Goal: Task Accomplishment & Management: Manage account settings

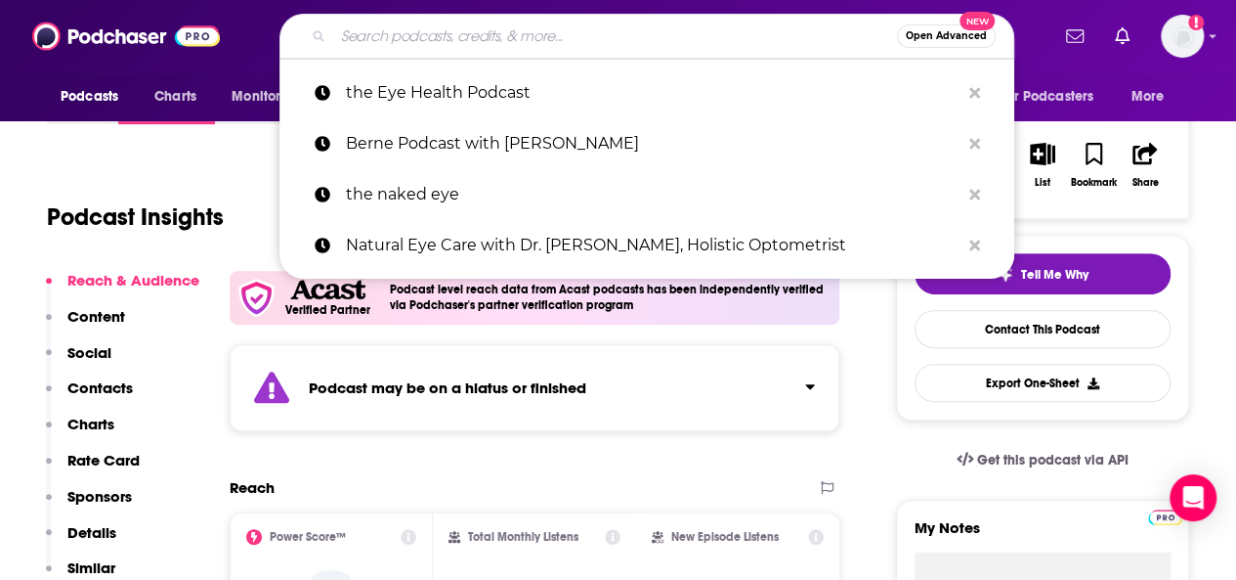
click at [385, 30] on input "Search podcasts, credits, & more..." at bounding box center [615, 36] width 564 height 31
paste input "The Eye Health Podcast"
type input "The Eye Health Podcast"
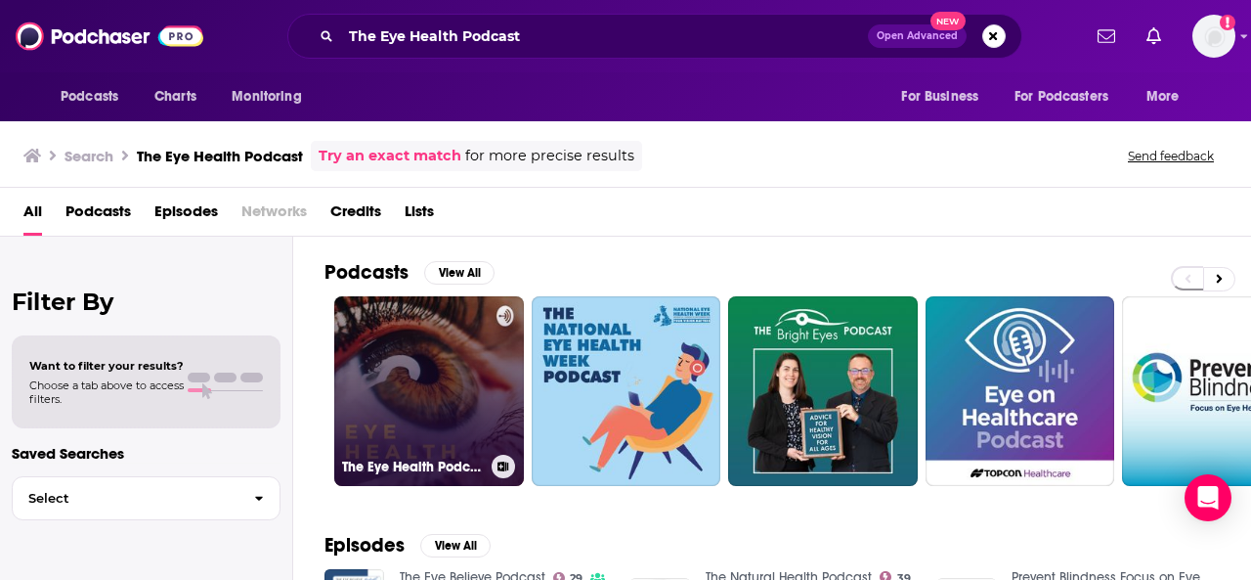
click at [444, 368] on link "The Eye Health Podcast" at bounding box center [429, 391] width 190 height 190
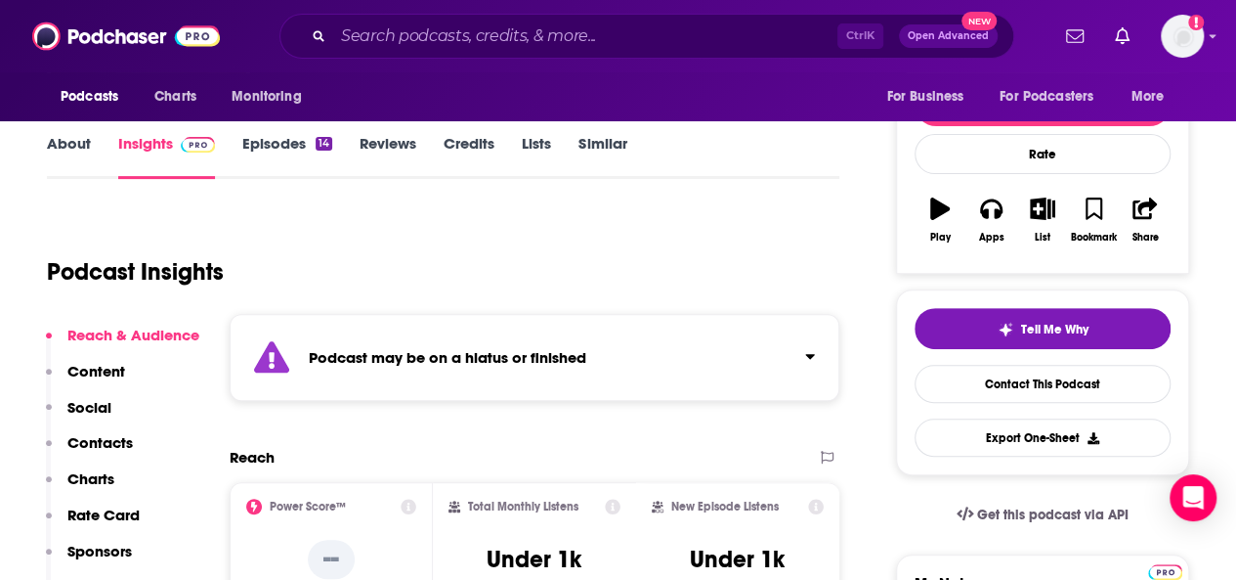
scroll to position [293, 0]
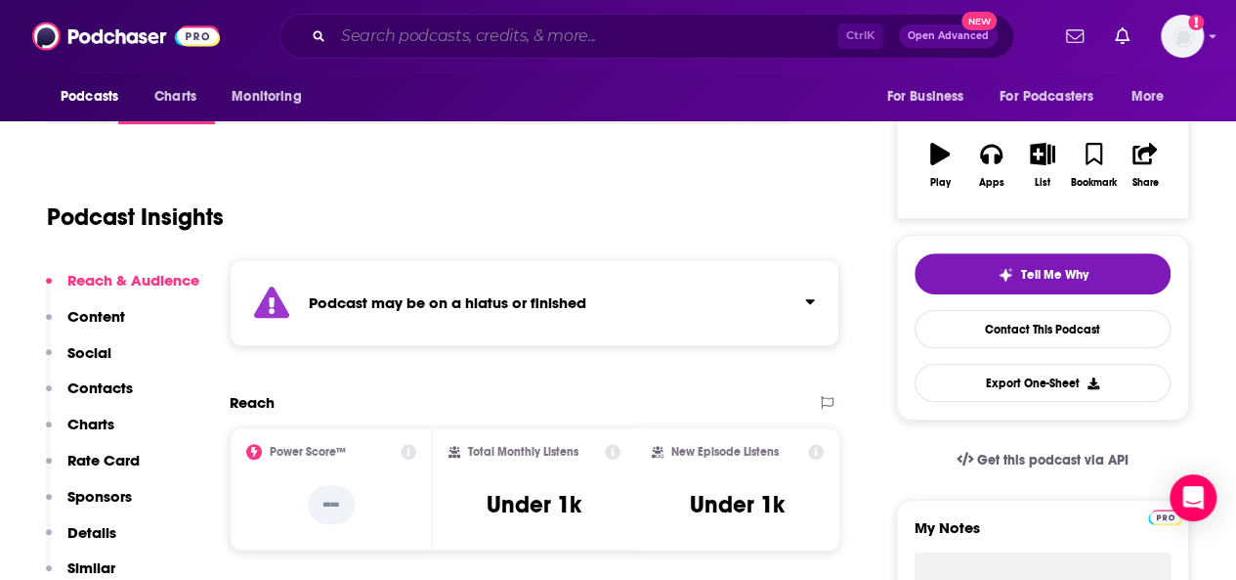
click at [452, 26] on input "Search podcasts, credits, & more..." at bounding box center [585, 36] width 504 height 31
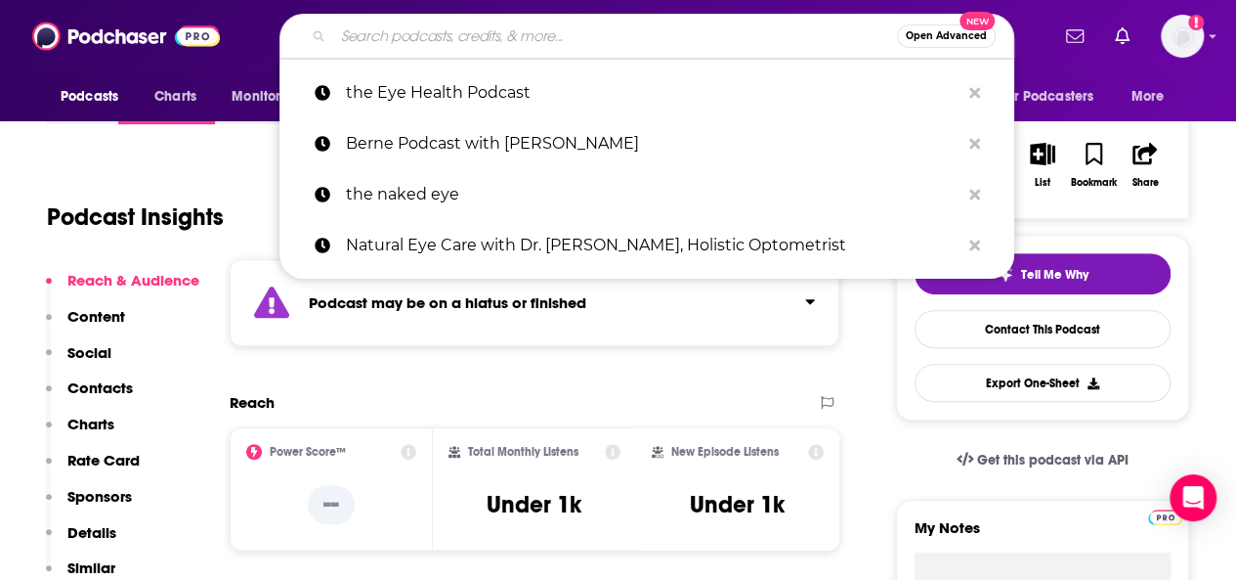
paste input "EyePod"
type input "EyePod"
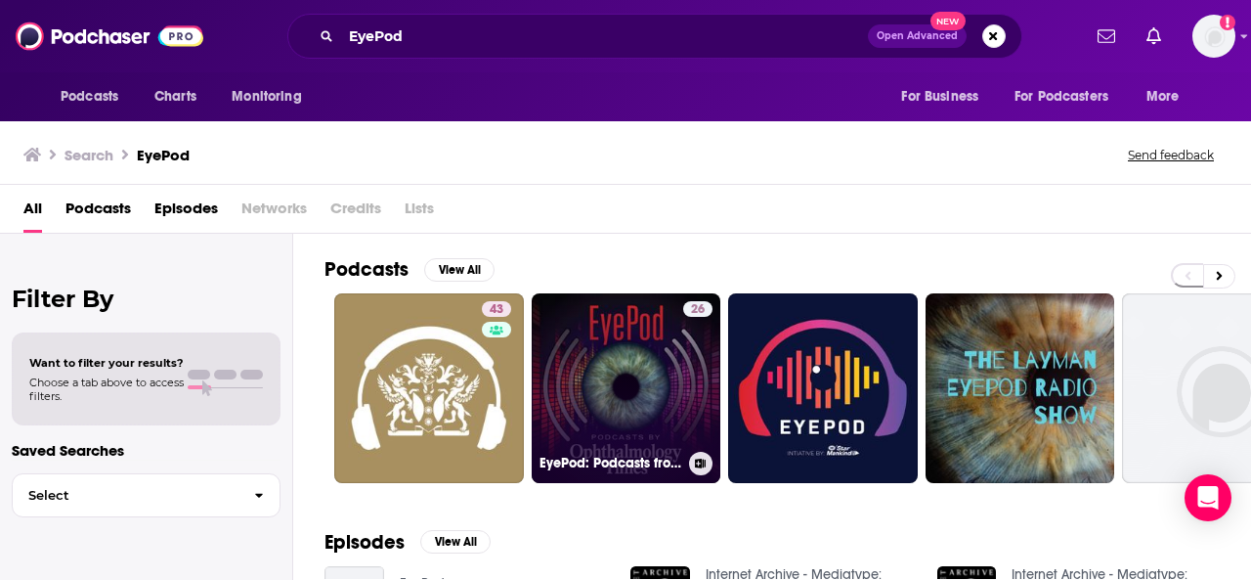
click at [628, 342] on link "26 EyePod: Podcasts from Ophthalmology Times" at bounding box center [627, 388] width 190 height 190
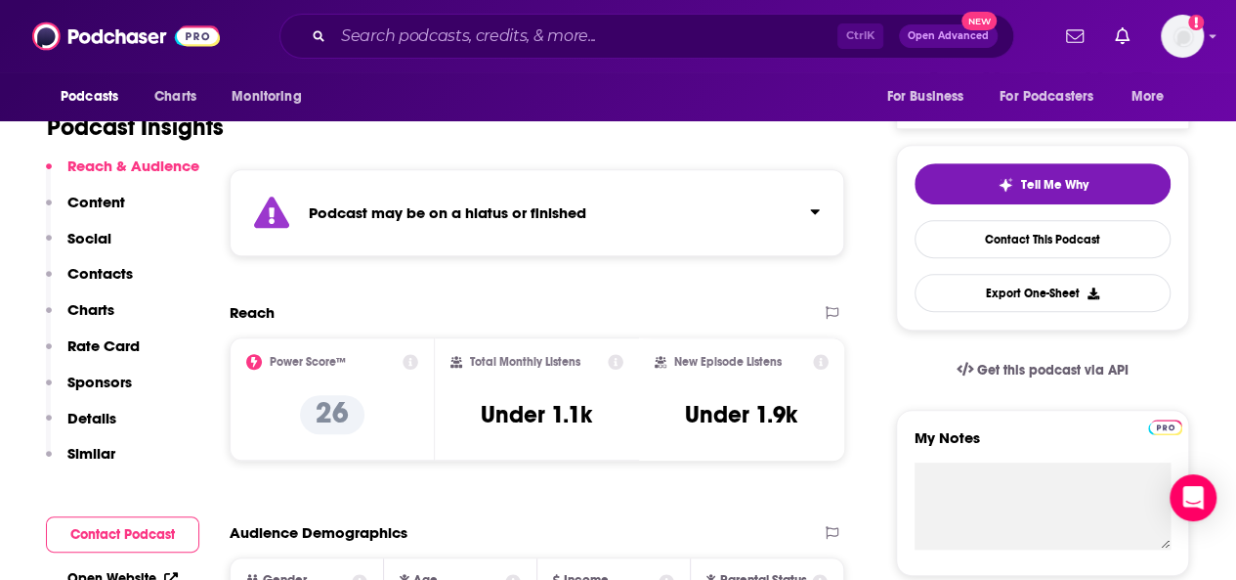
scroll to position [391, 0]
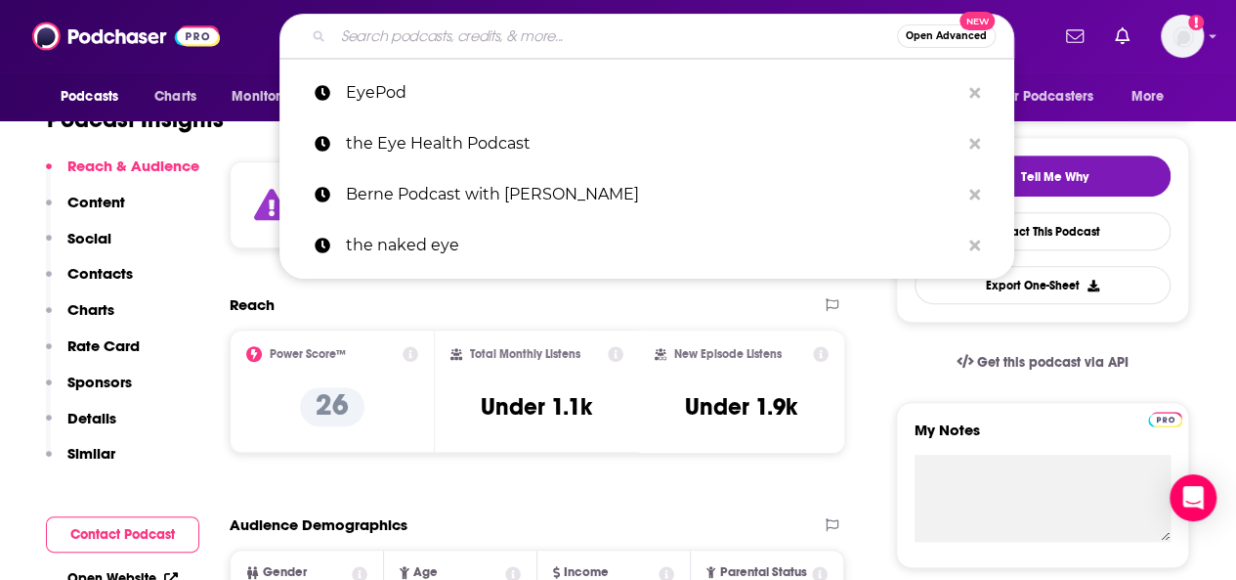
click at [432, 36] on input "Search podcasts, credits, & more..." at bounding box center [615, 36] width 564 height 31
paste input "EyePod: The Optometry Podcast"
type input "EyePod: The Optometry Podcast"
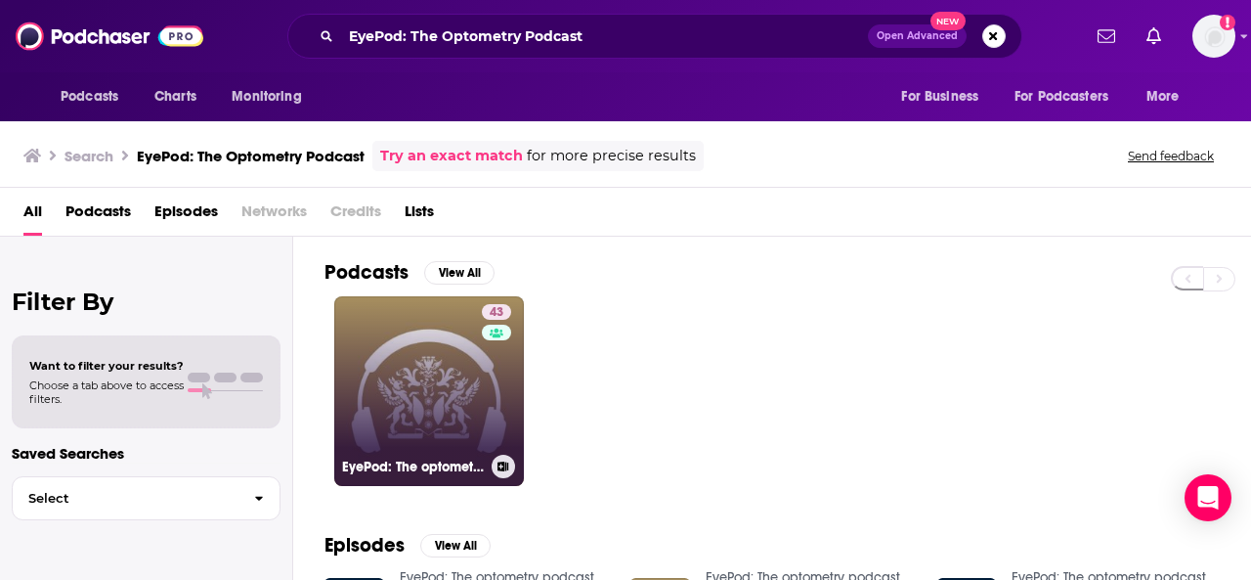
click at [443, 412] on link "43 EyePod: The optometry podcast" at bounding box center [429, 391] width 190 height 190
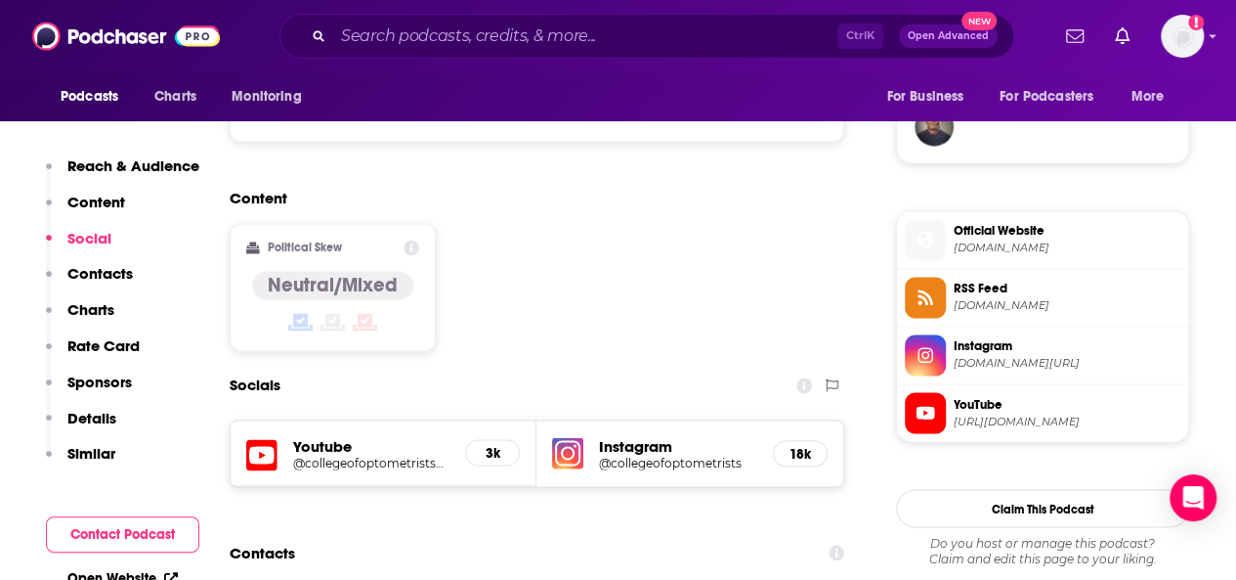
scroll to position [1466, 0]
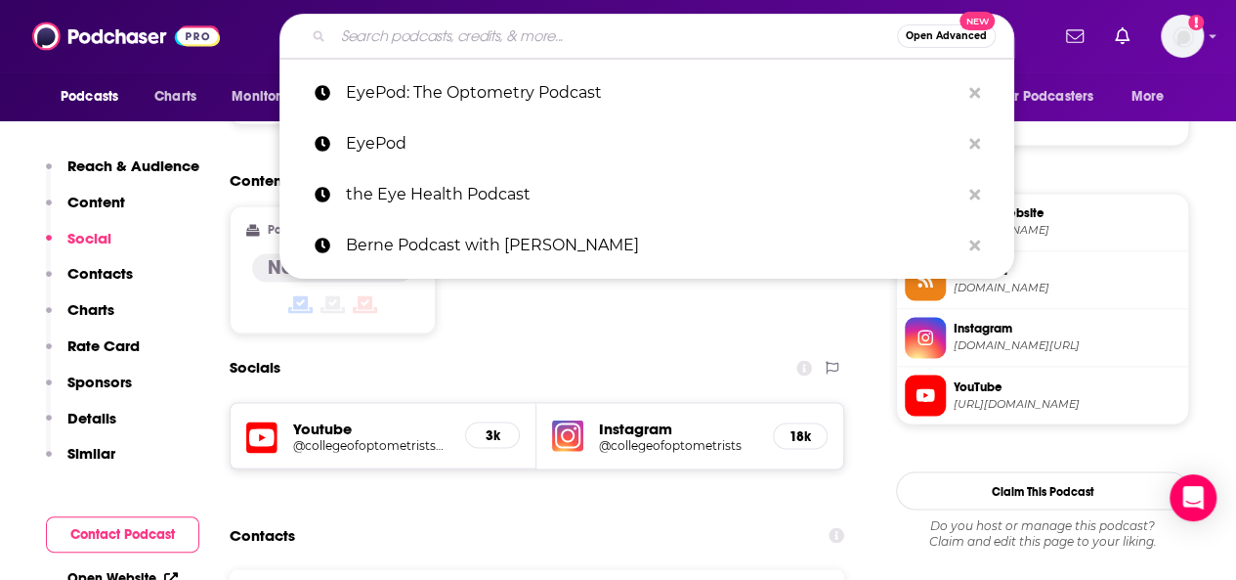
click at [391, 42] on input "Search podcasts, credits, & more..." at bounding box center [615, 36] width 564 height 31
paste input "Clinical Podcast Series by American Academy of Optometr"
type input "Clinical Podcast Series by American Academy of Optometr"
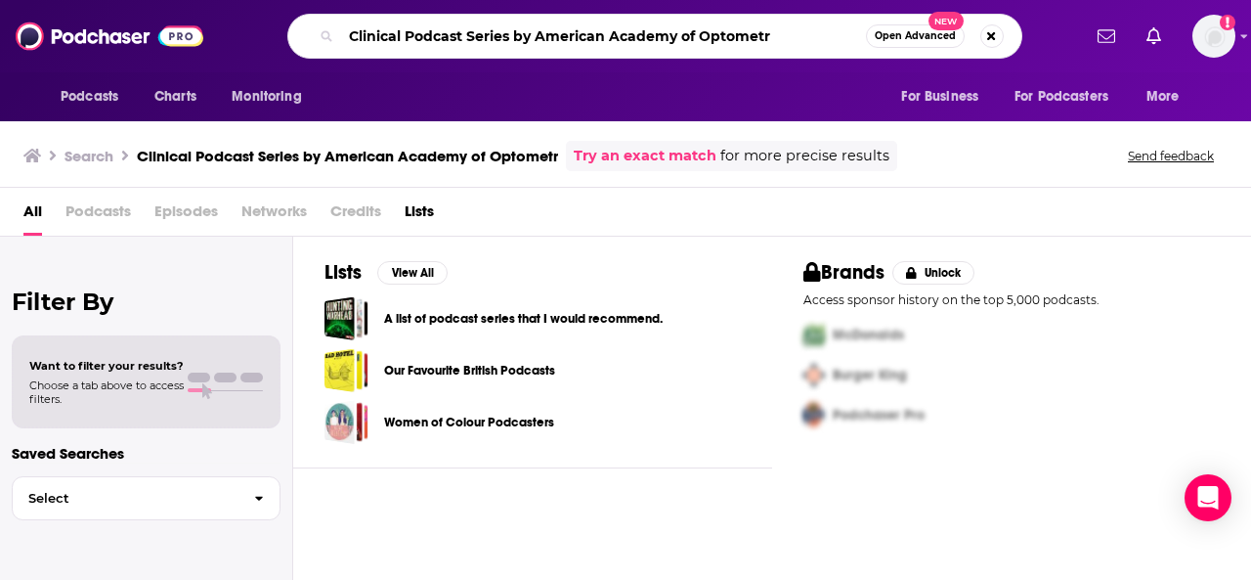
click at [787, 35] on input "Clinical Podcast Series by American Academy of Optometr" at bounding box center [603, 36] width 525 height 31
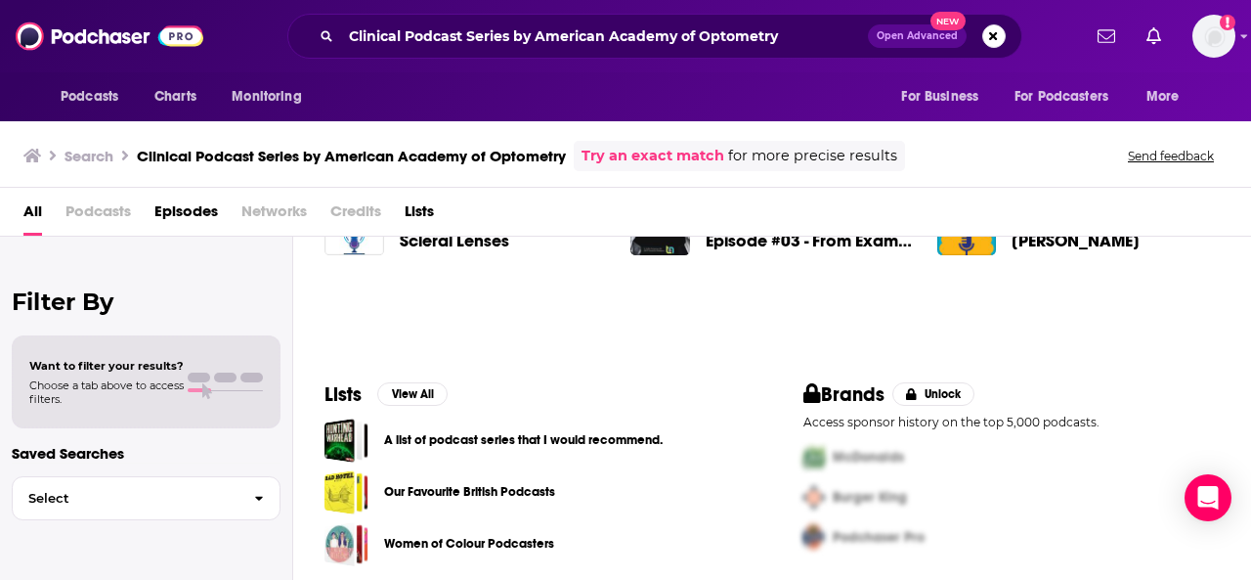
scroll to position [206, 0]
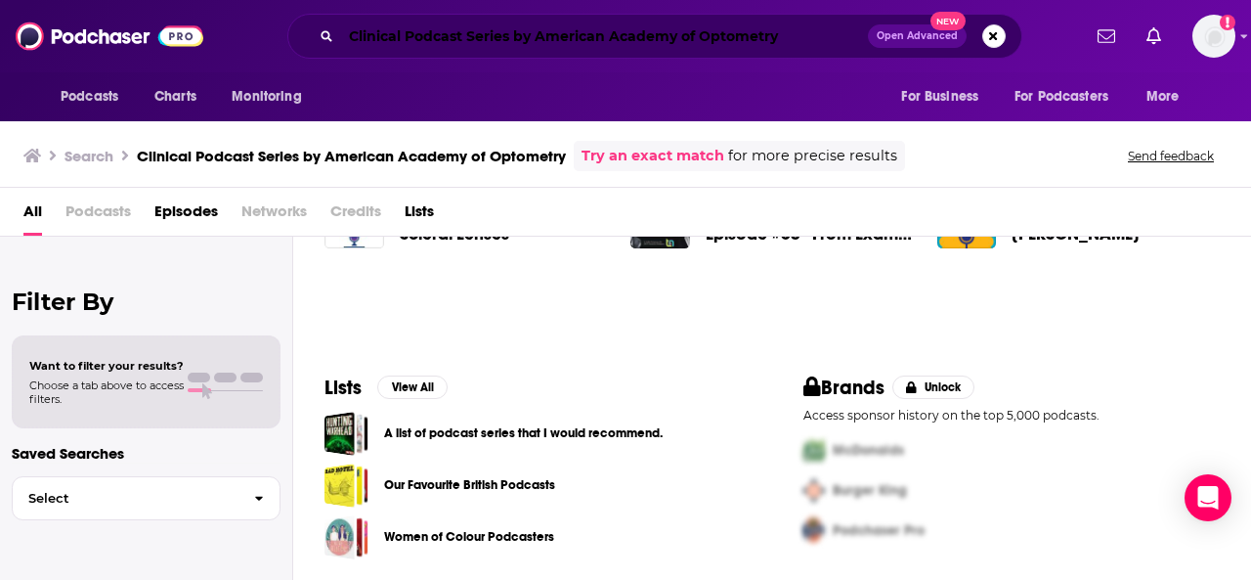
click at [385, 42] on input "Clinical Podcast Series by American Academy of Optometry" at bounding box center [604, 36] width 527 height 31
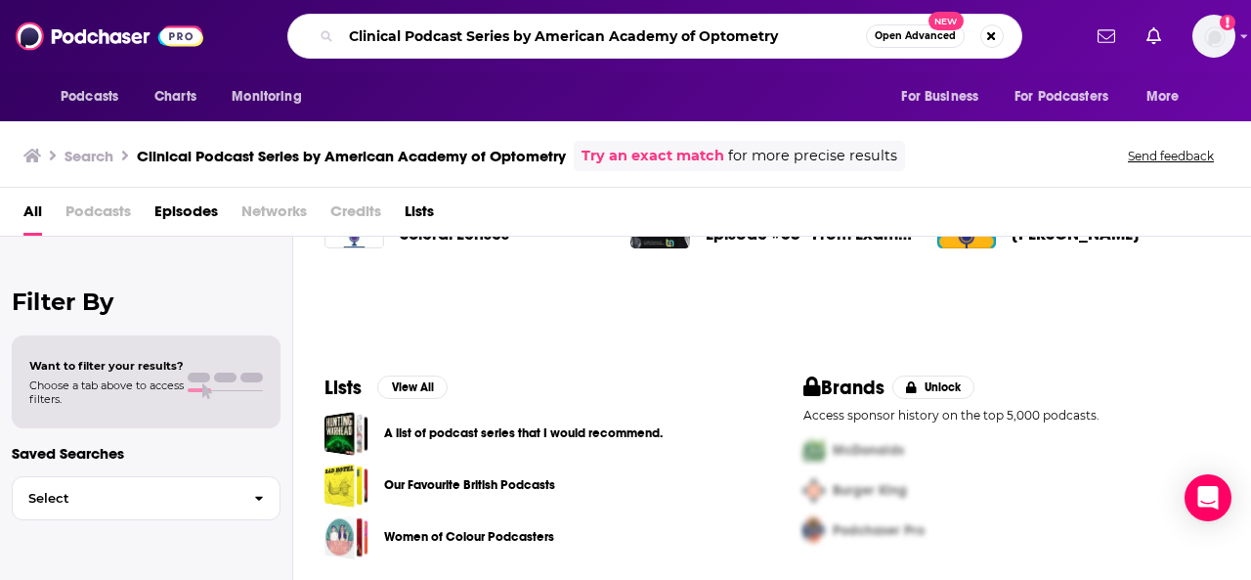
click at [385, 42] on input "Clinical Podcast Series by American Academy of Optometry" at bounding box center [603, 36] width 525 height 31
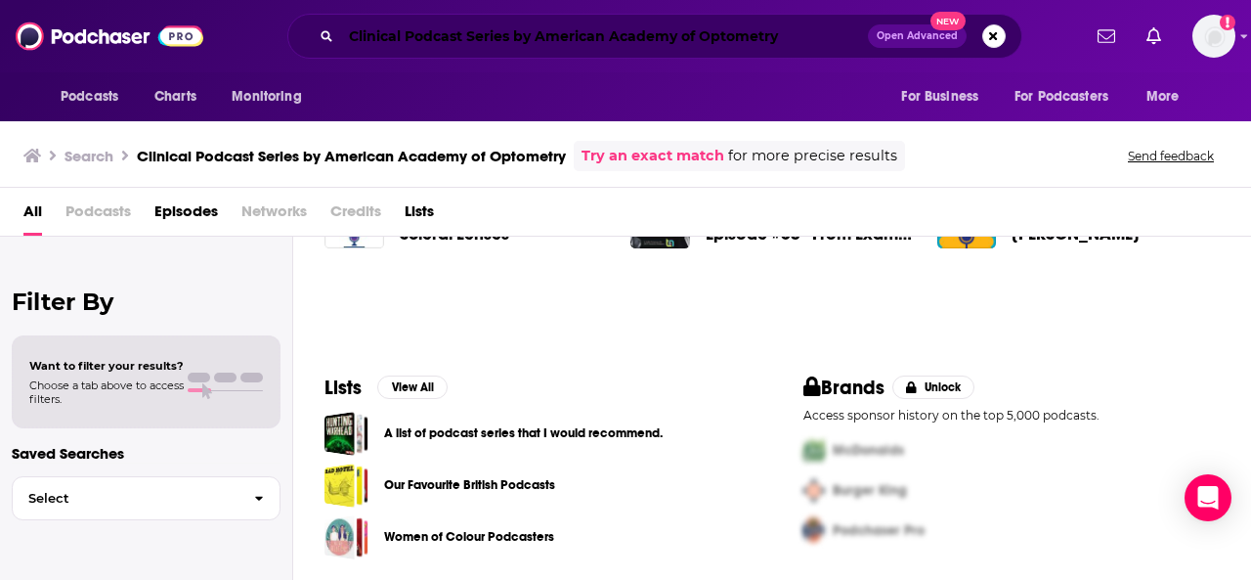
click at [521, 34] on input "Clinical Podcast Series by American Academy of Optometry" at bounding box center [604, 36] width 527 height 31
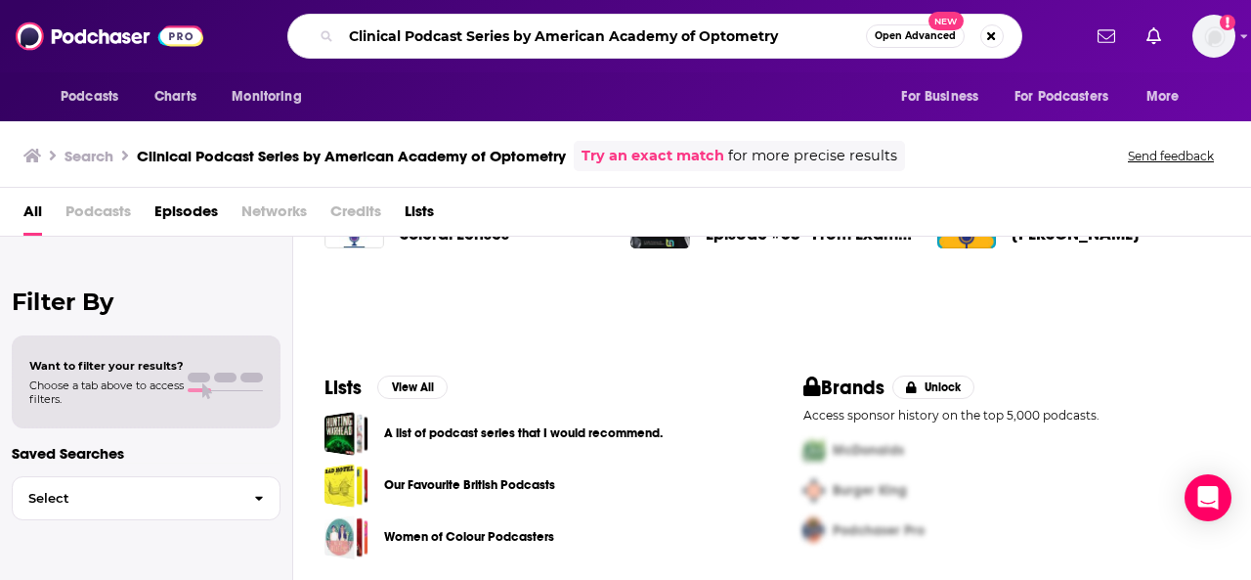
click at [521, 34] on input "Clinical Podcast Series by American Academy of Optometry" at bounding box center [603, 36] width 525 height 31
click at [541, 34] on input "Clinical Podcast Series by American Academy of Optometry" at bounding box center [603, 36] width 525 height 31
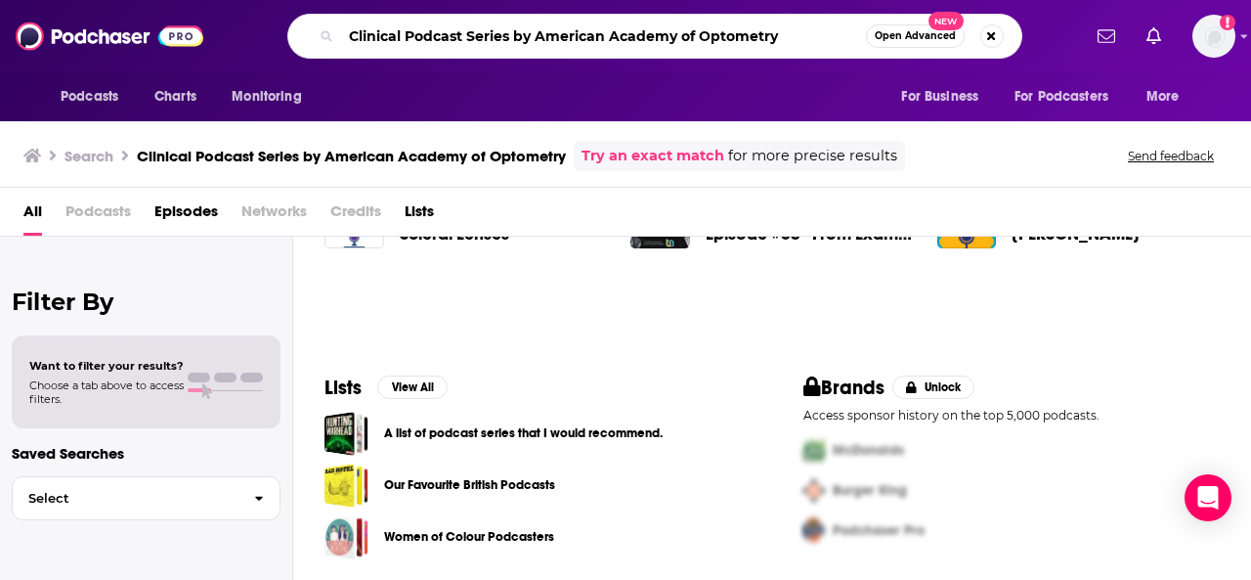
click at [541, 34] on input "Clinical Podcast Series by American Academy of Optometry" at bounding box center [603, 36] width 525 height 31
paste input "Power Hour"
type input "Power Hour Optometry"
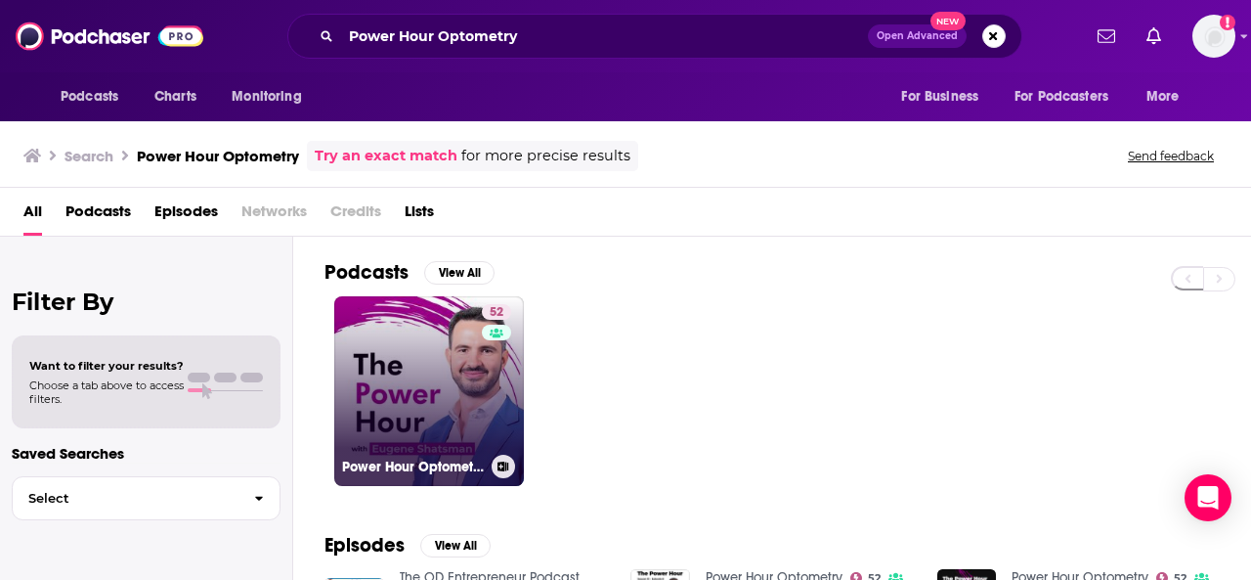
click at [455, 398] on link "52 Power Hour Optometry" at bounding box center [429, 391] width 190 height 190
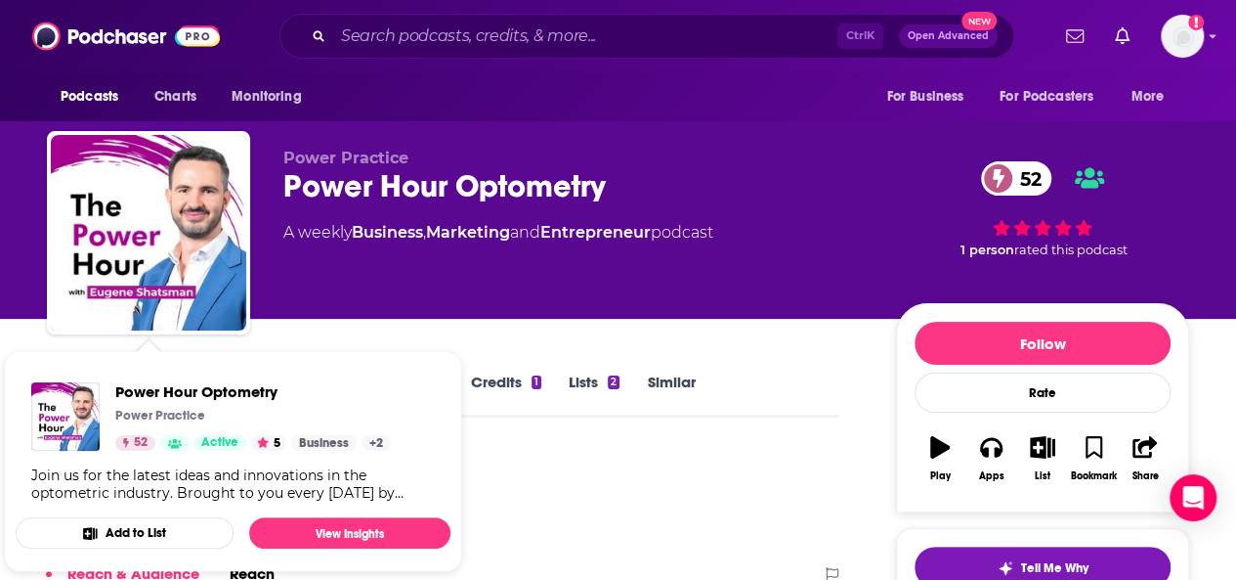
click at [129, 523] on button "Add to List" at bounding box center [125, 532] width 218 height 31
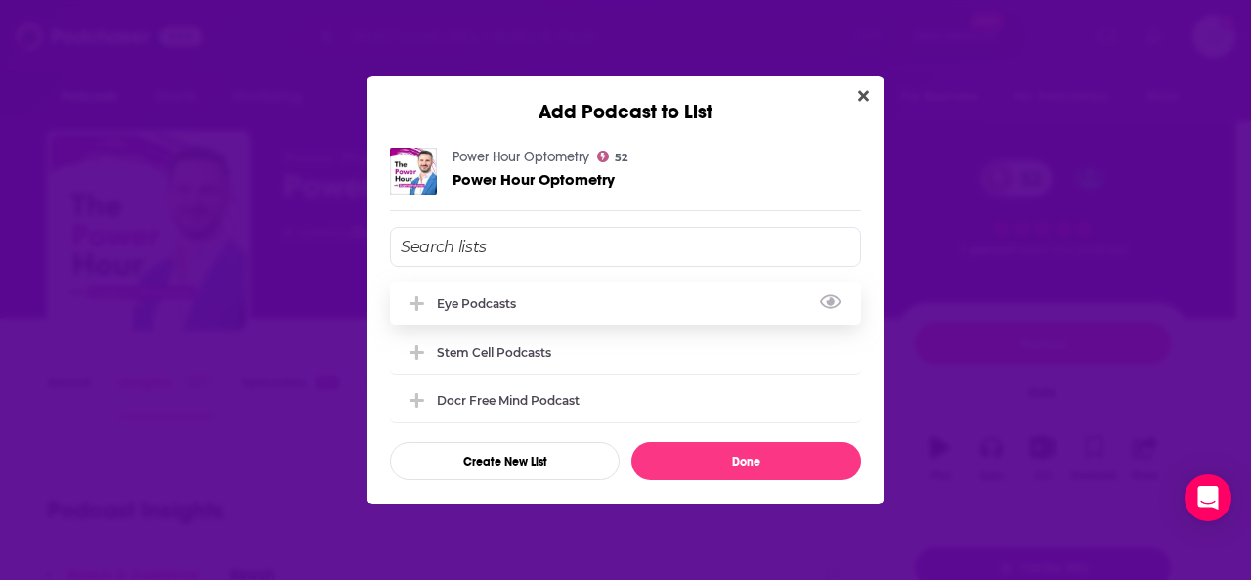
click at [509, 292] on div "eye podcasts" at bounding box center [625, 302] width 471 height 43
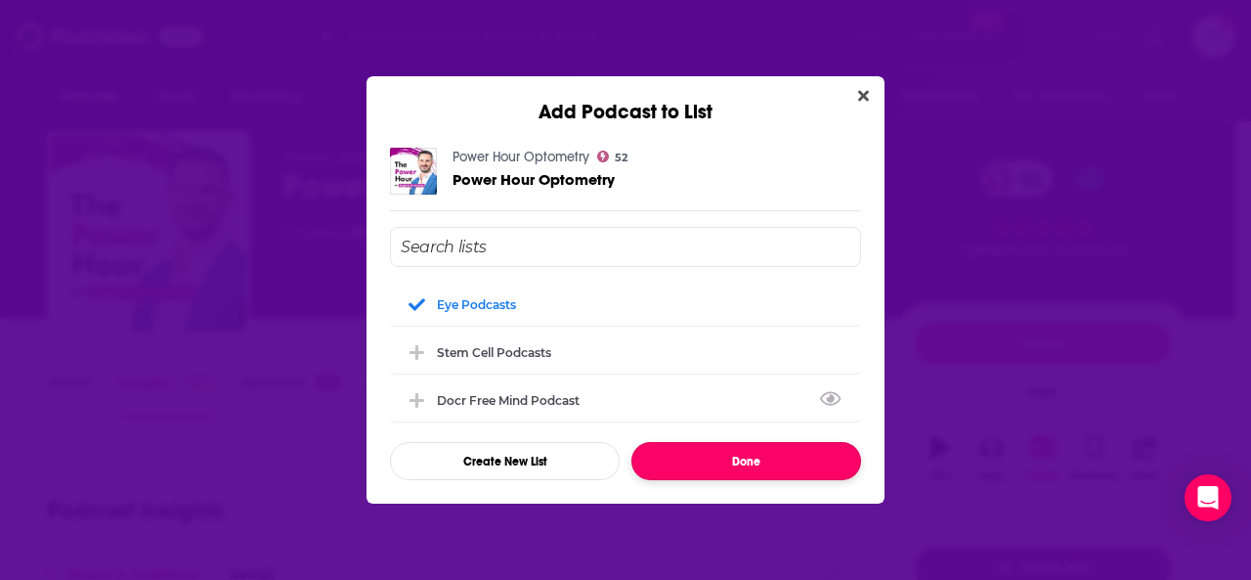
click at [745, 462] on button "Done" at bounding box center [746, 461] width 230 height 38
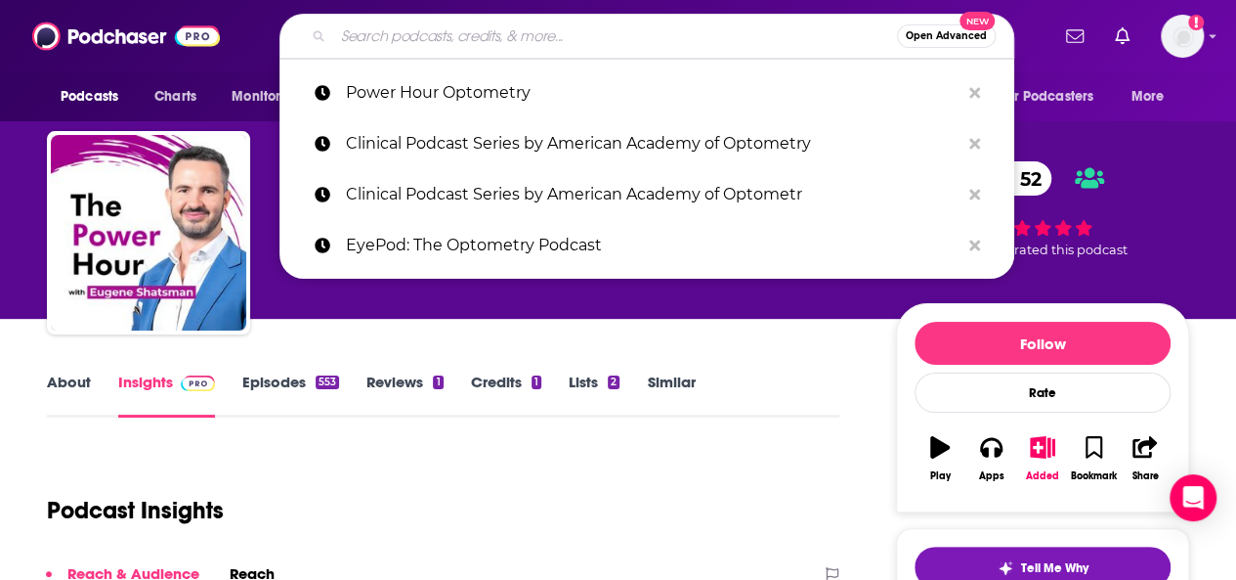
click at [360, 48] on input "Search podcasts, credits, & more..." at bounding box center [615, 36] width 564 height 31
paste input "Eyes on Success"
type input "Eyes on Success"
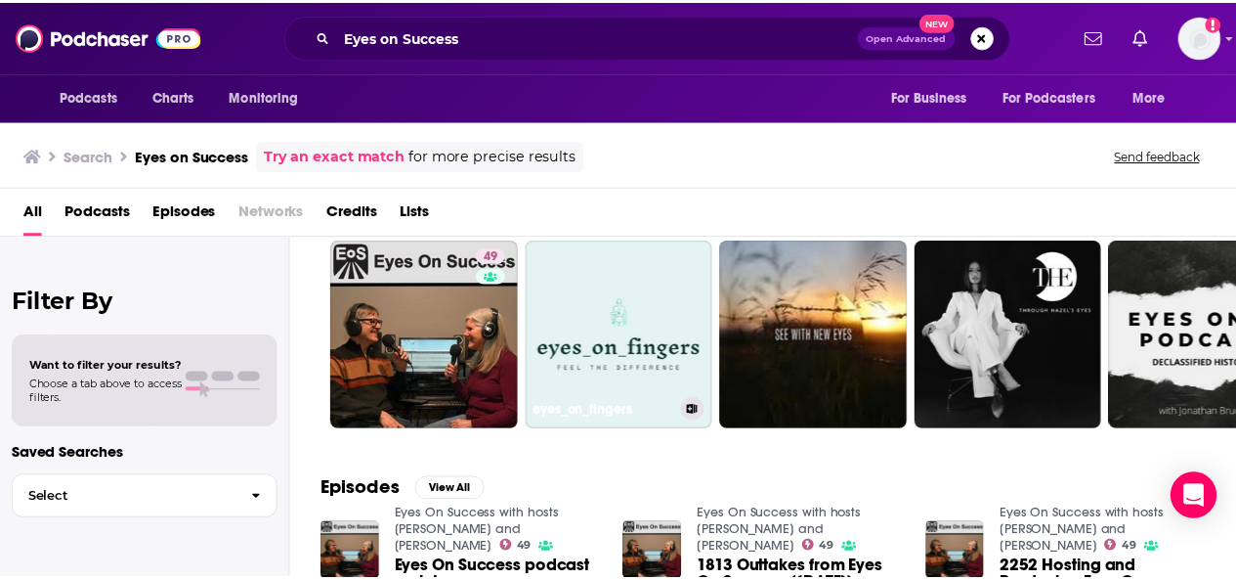
scroll to position [98, 0]
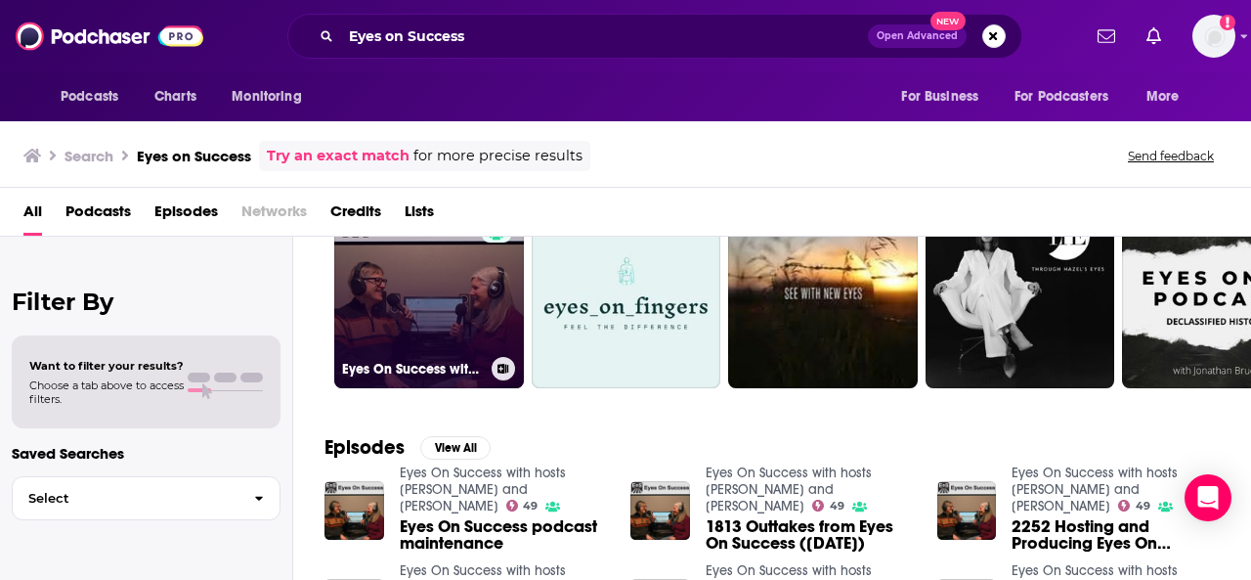
click at [484, 330] on div "49" at bounding box center [499, 281] width 34 height 151
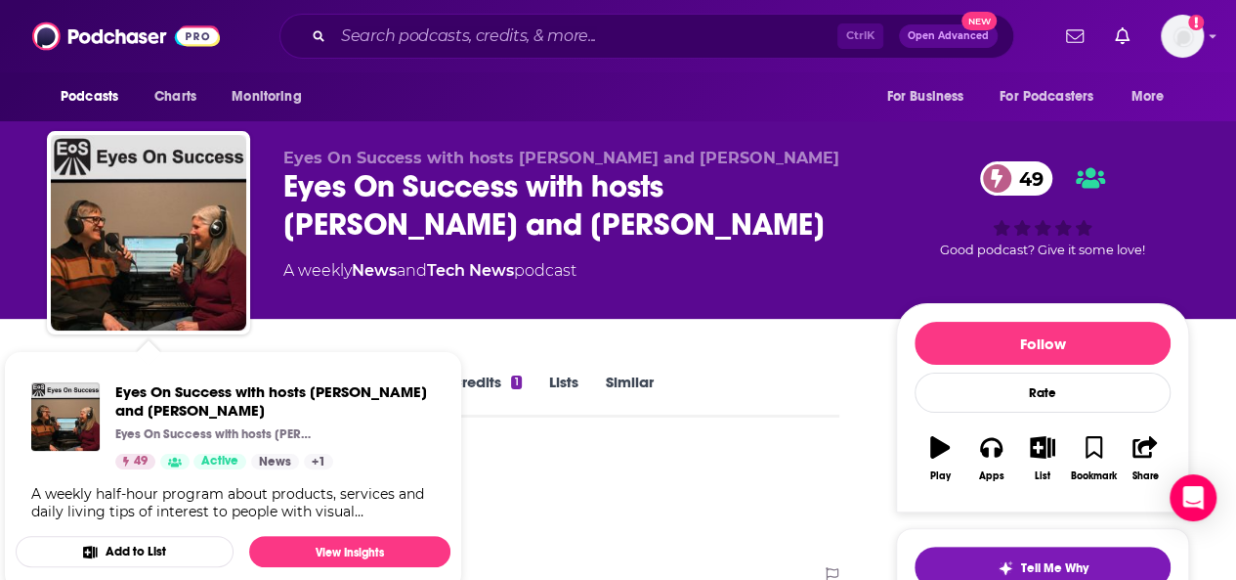
click at [131, 544] on button "Add to List" at bounding box center [125, 551] width 218 height 31
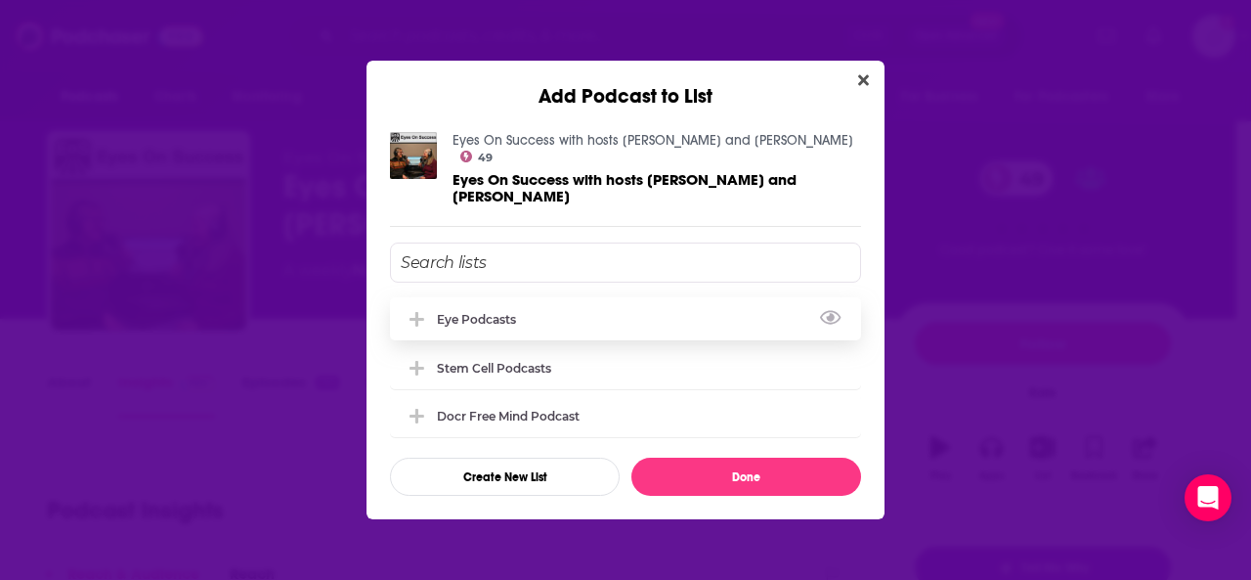
click at [491, 312] on div "eye podcasts" at bounding box center [482, 319] width 91 height 15
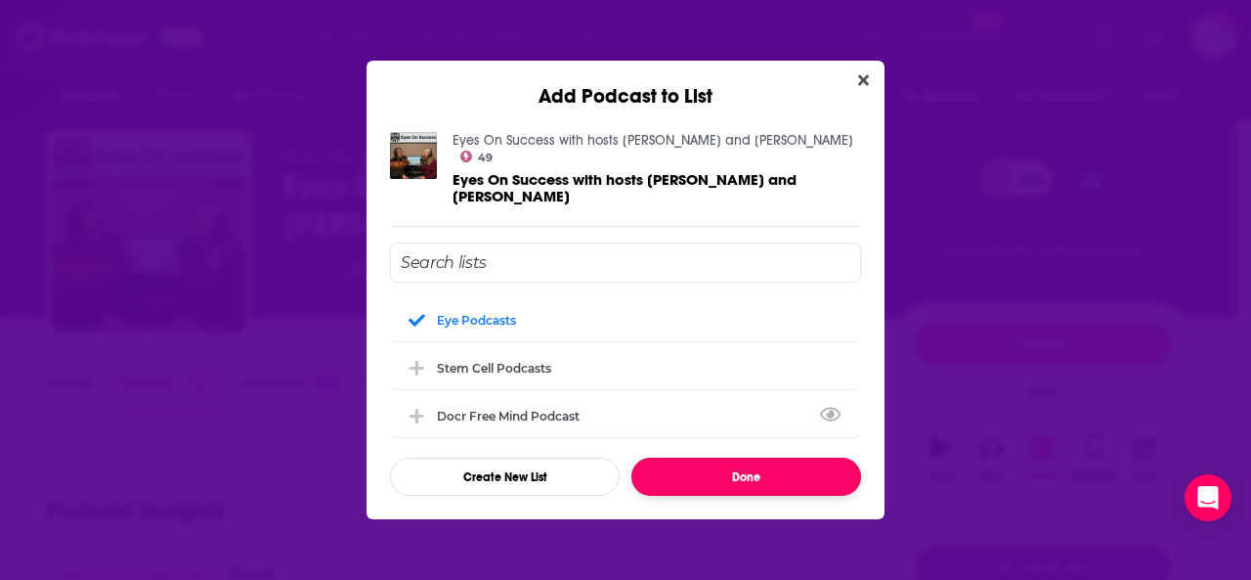
click at [722, 464] on button "Done" at bounding box center [746, 476] width 230 height 38
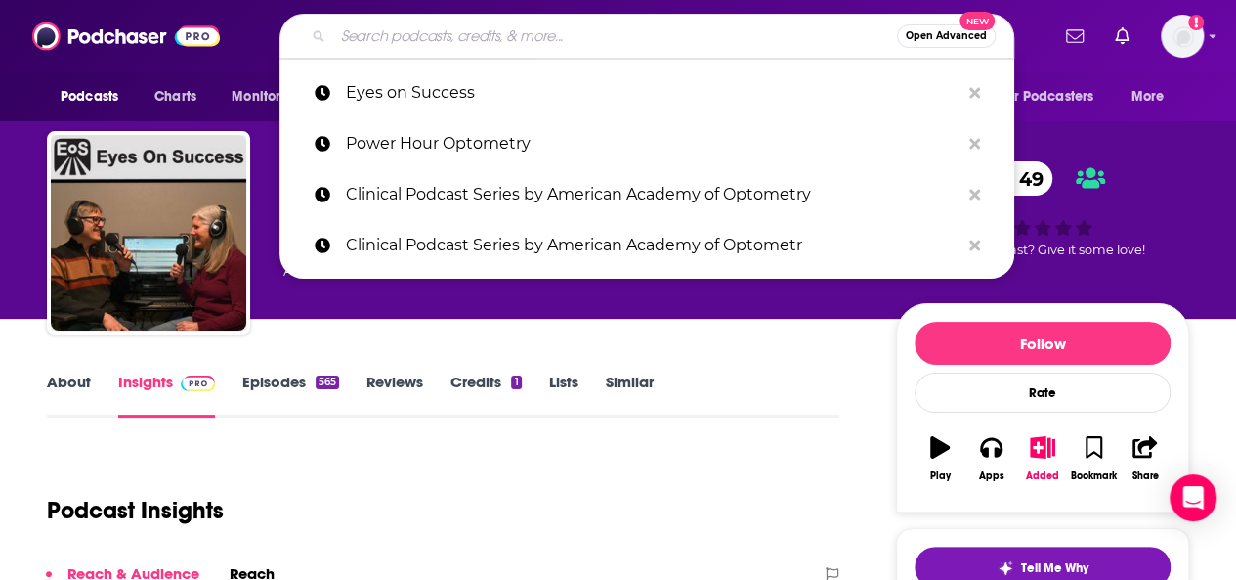
click at [405, 30] on input "Search podcasts, credits, & more..." at bounding box center [615, 36] width 564 height 31
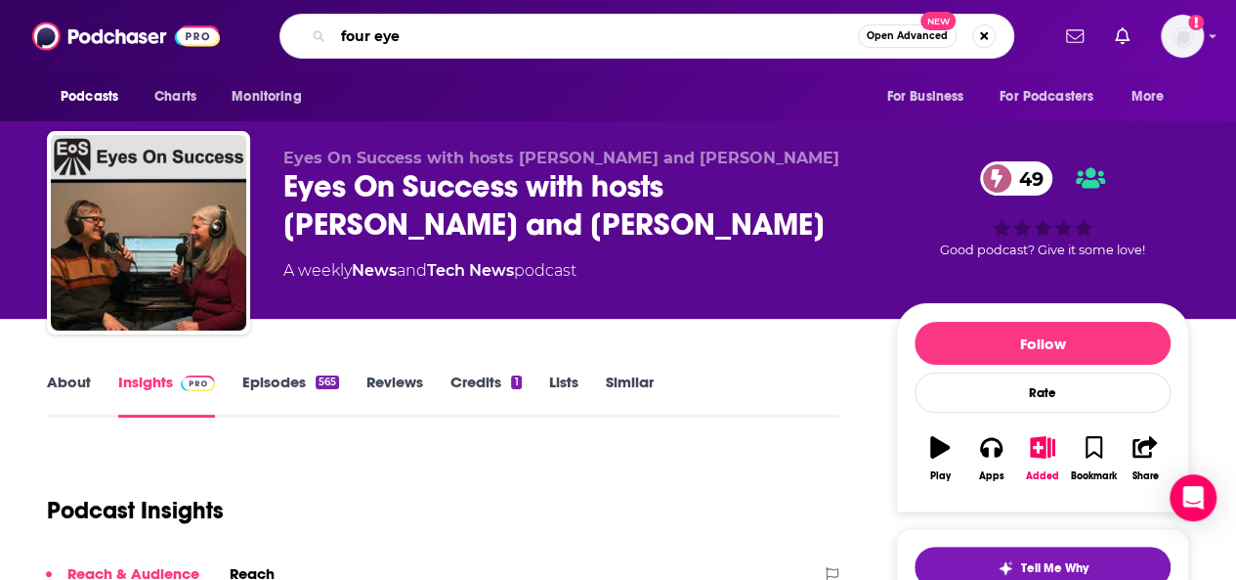
type input "four eyes"
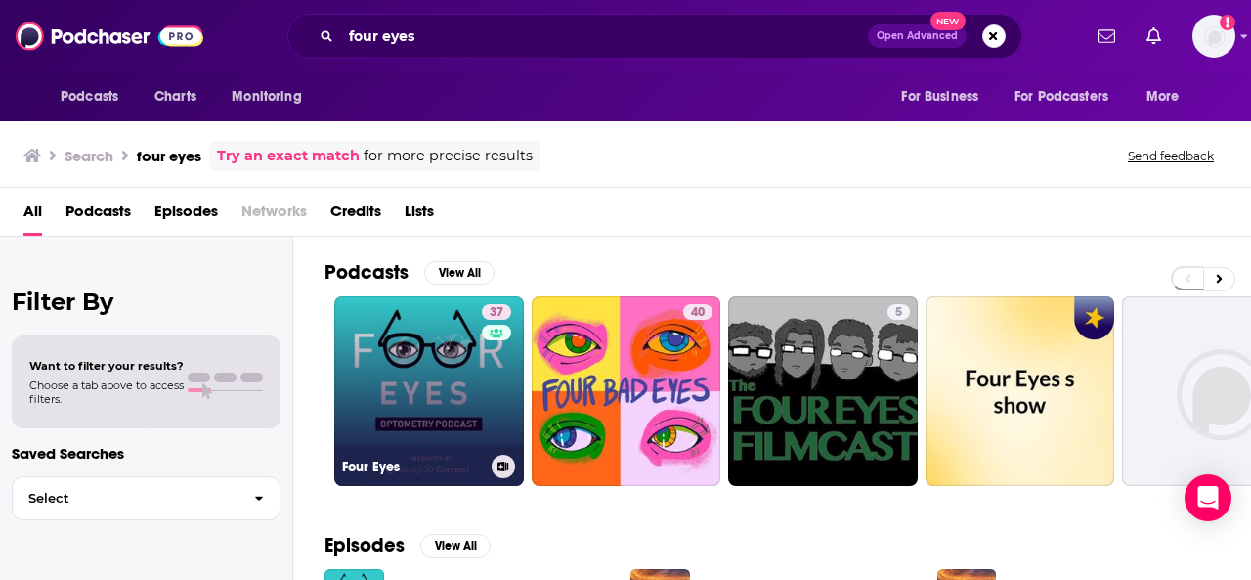
click at [409, 355] on link "37 Four Eyes" at bounding box center [429, 391] width 190 height 190
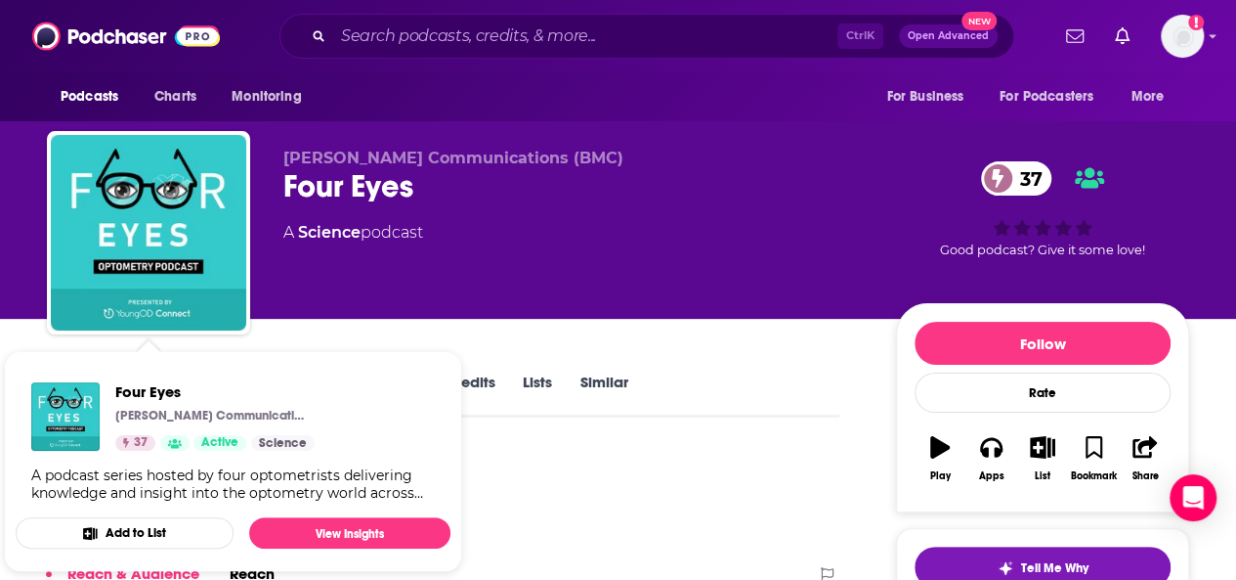
click at [133, 524] on button "Add to List" at bounding box center [125, 532] width 218 height 31
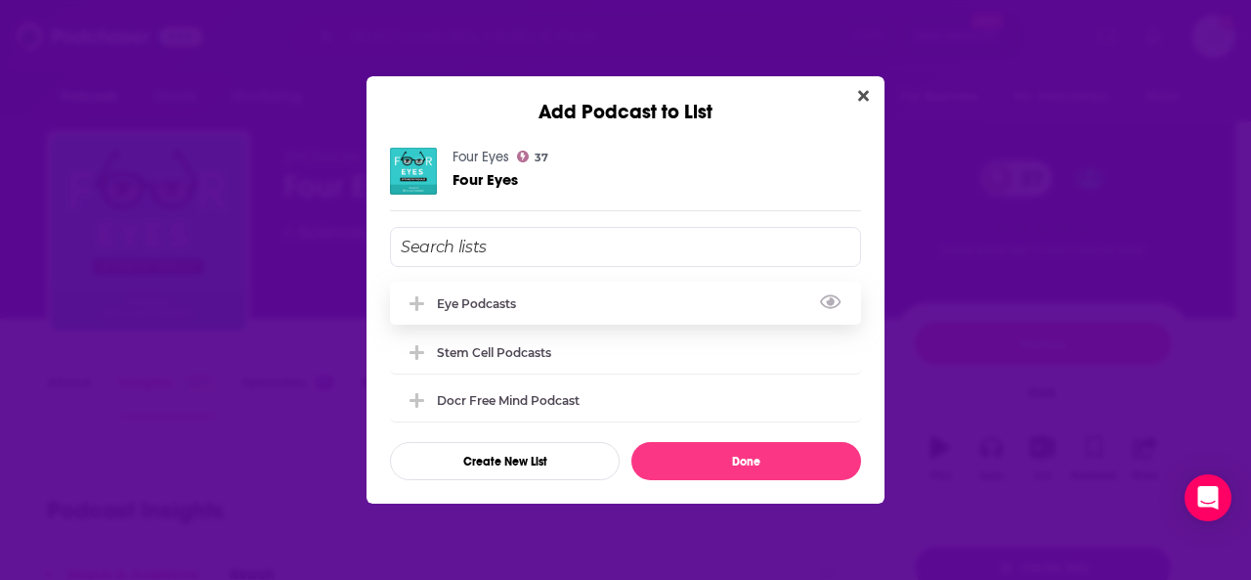
click at [507, 300] on div "eye podcasts" at bounding box center [482, 303] width 91 height 15
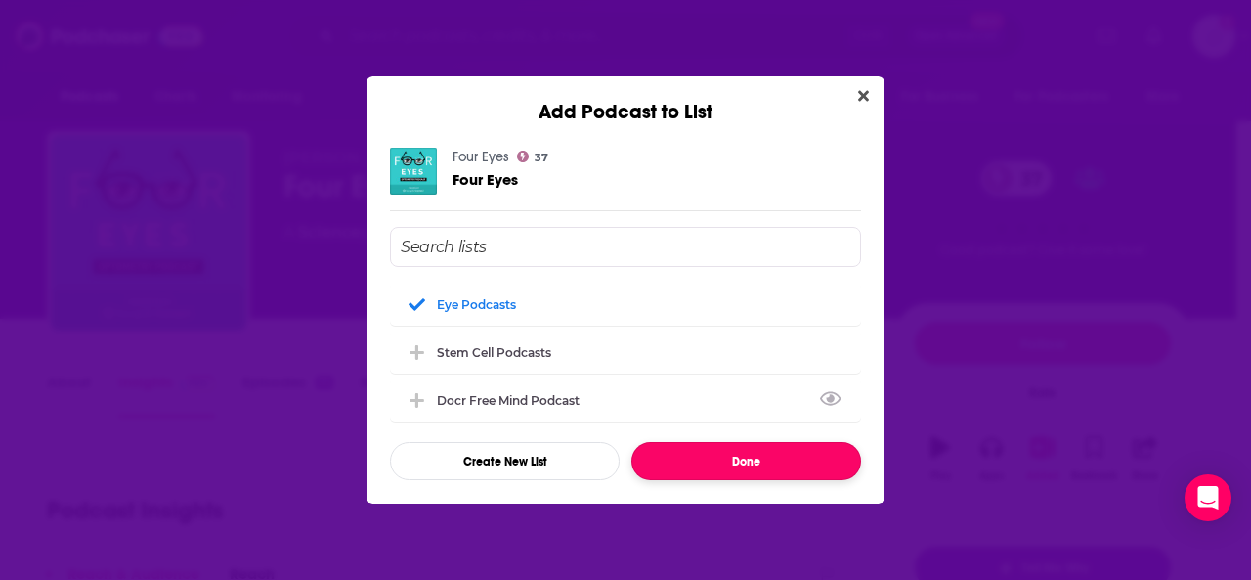
click at [721, 465] on button "Done" at bounding box center [746, 461] width 230 height 38
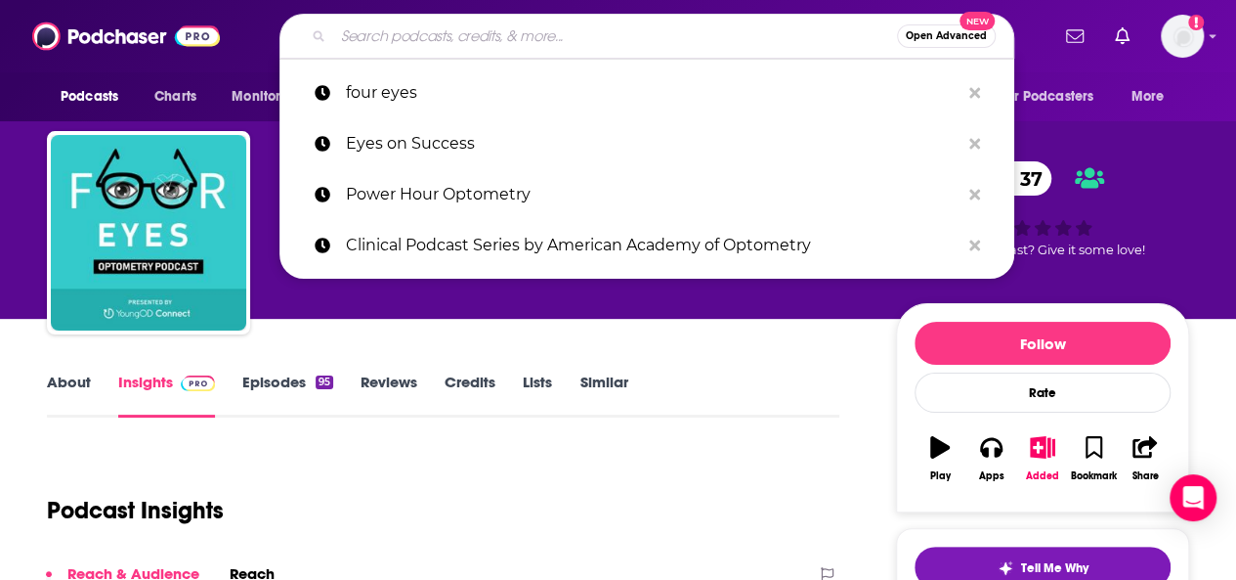
click at [358, 41] on input "Search podcasts, credits, & more..." at bounding box center [615, 36] width 564 height 31
paste input "Nerdy Optometrist"
type input "Nerdy Optometrist"
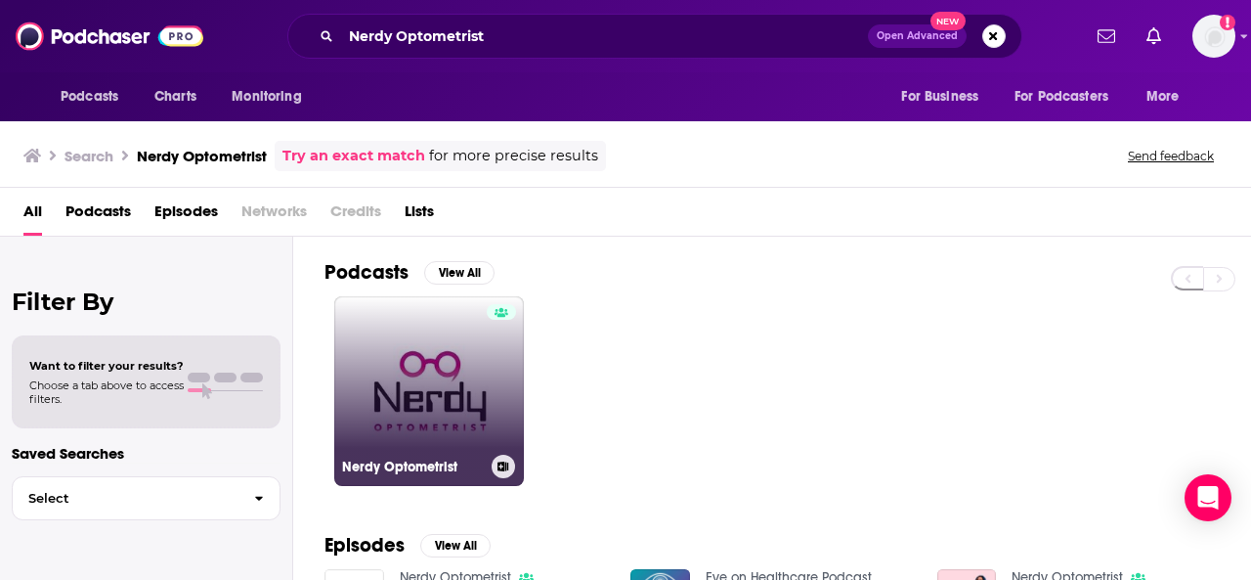
click at [465, 373] on link "Nerdy Optometrist" at bounding box center [429, 391] width 190 height 190
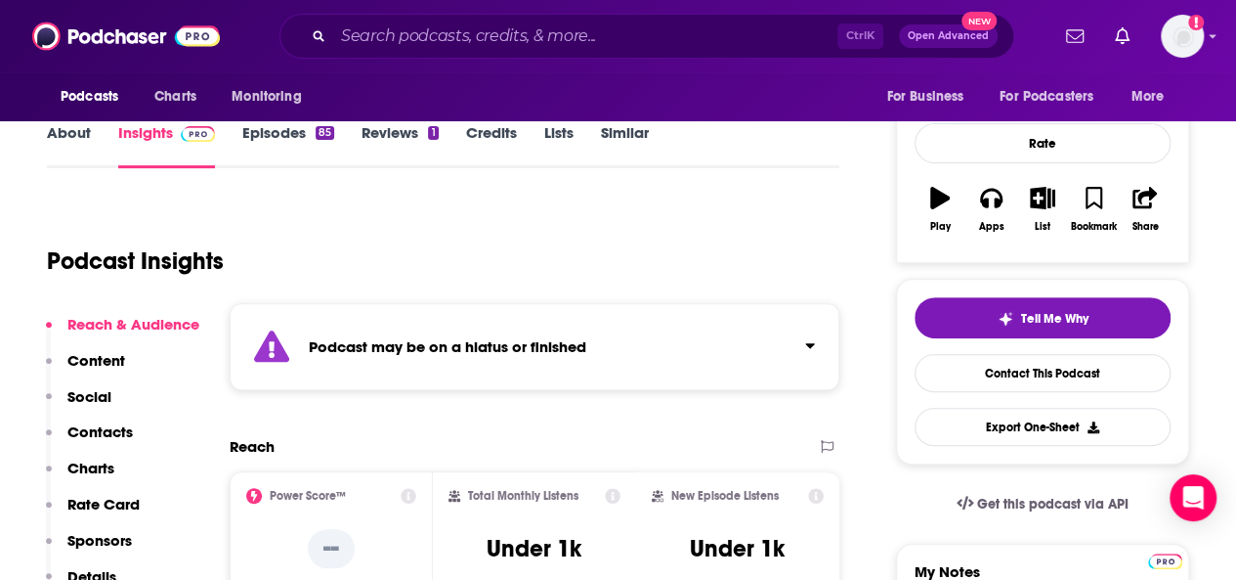
scroll to position [293, 0]
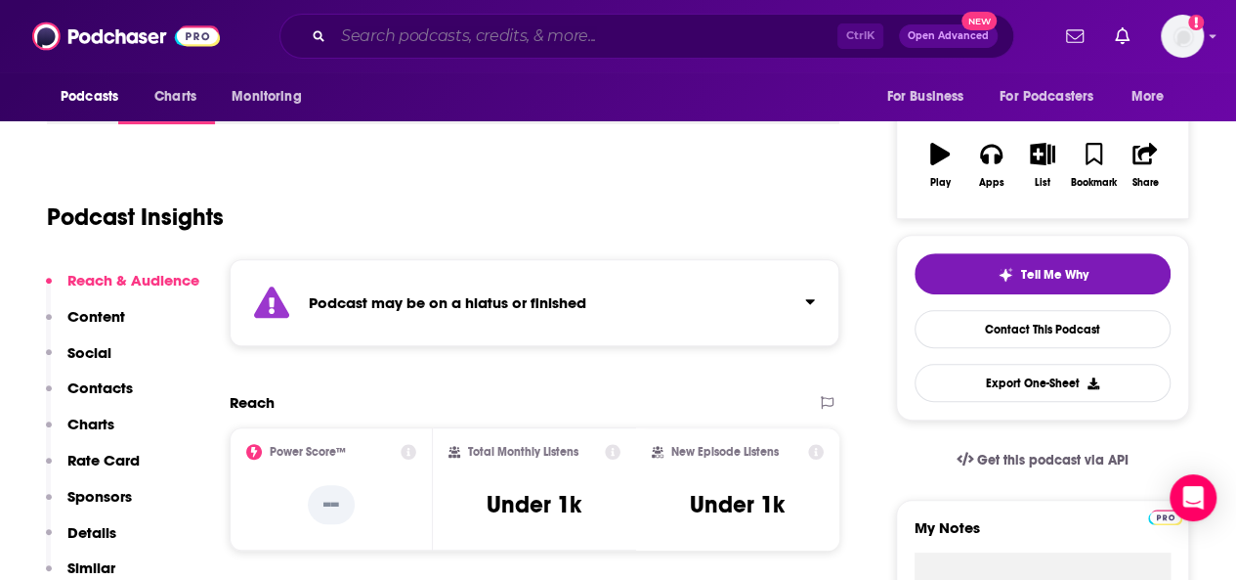
click at [414, 44] on input "Search podcasts, credits, & more..." at bounding box center [585, 36] width 504 height 31
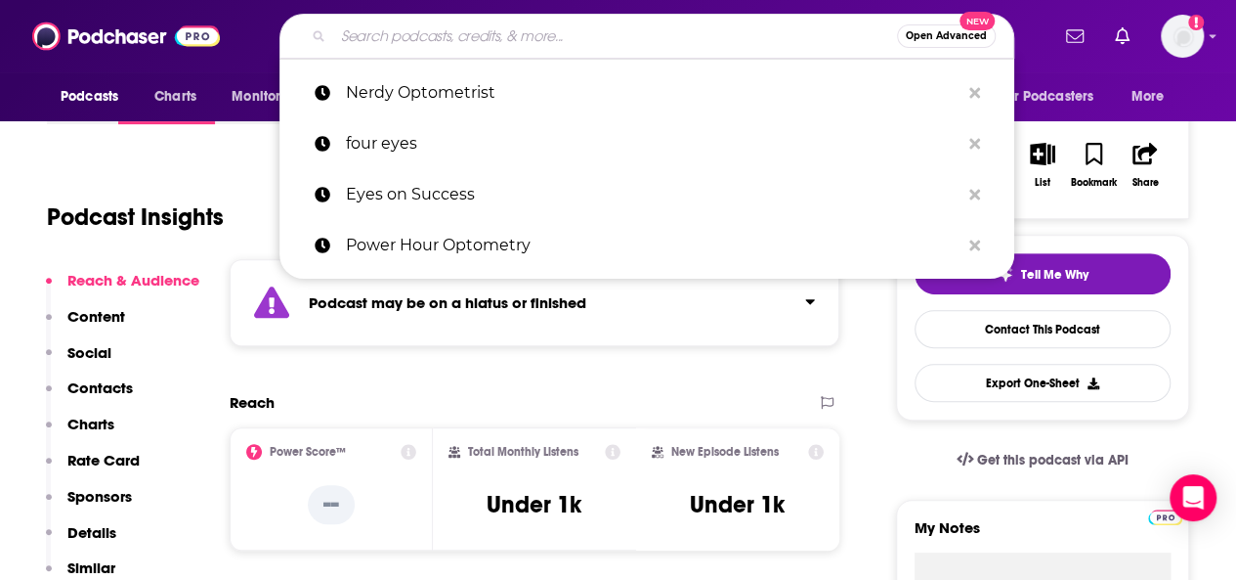
paste input "Vision Is More Than 20/20"
type input "Vision Is More Than 20/20"
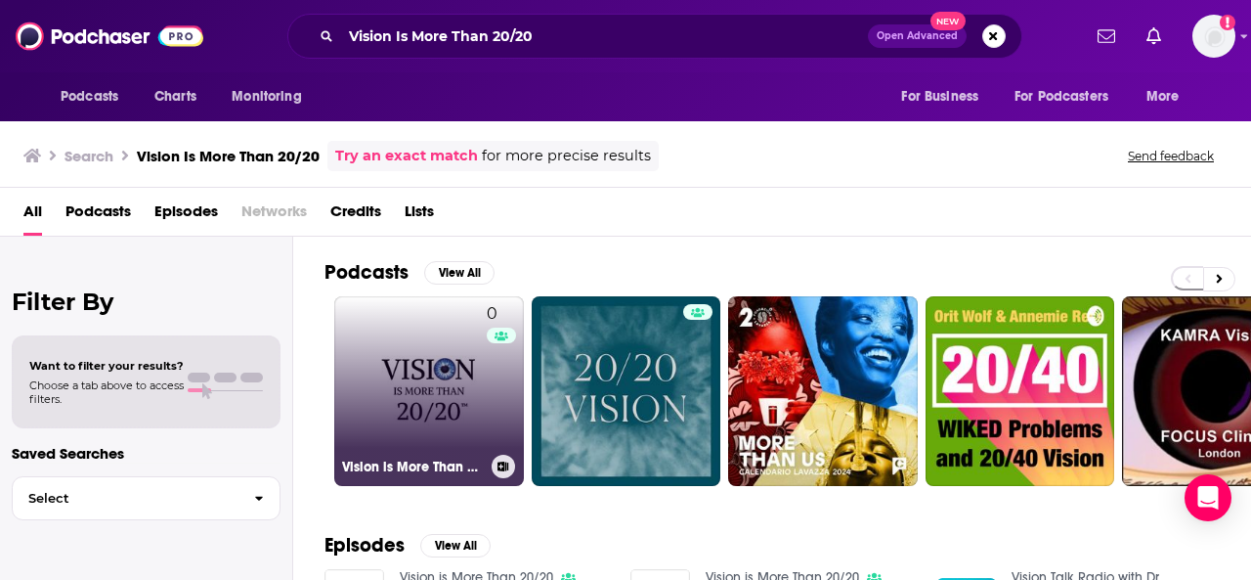
click at [455, 386] on link "0 Vision is More Than 20/20" at bounding box center [429, 391] width 190 height 190
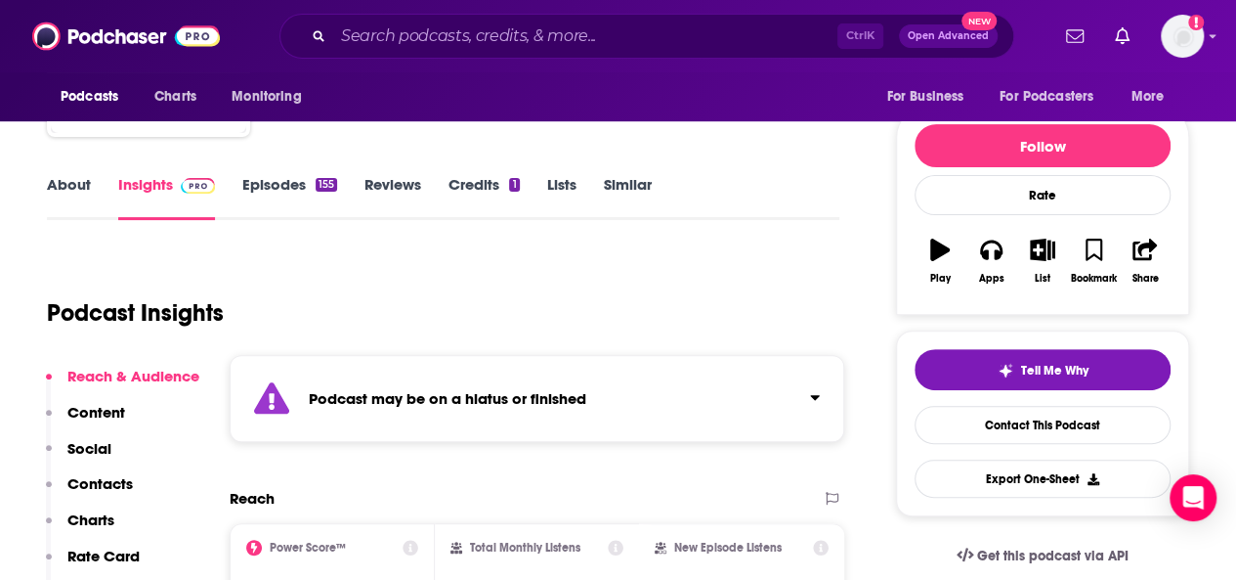
scroll to position [195, 0]
